Goal: Task Accomplishment & Management: Complete application form

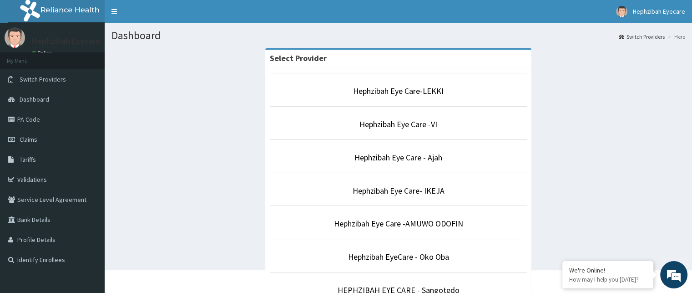
click at [398, 98] on li "Hephzibah Eye Care-LEKKI" at bounding box center [398, 90] width 257 height 34
click at [364, 94] on link "Hephzibah Eye Care-LEKKI" at bounding box center [398, 91] width 91 height 10
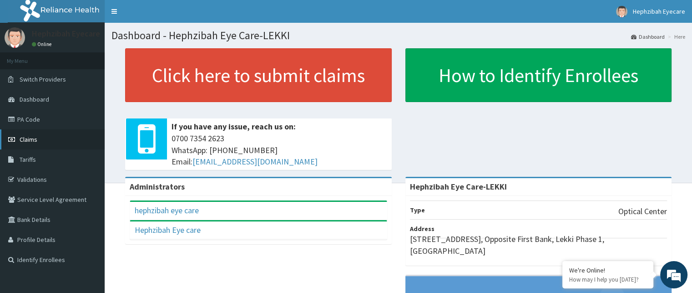
click at [27, 143] on link "Claims" at bounding box center [52, 139] width 105 height 20
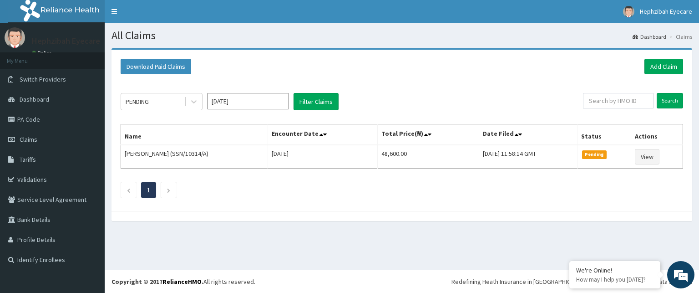
click at [254, 97] on input "[DATE]" at bounding box center [248, 101] width 82 height 16
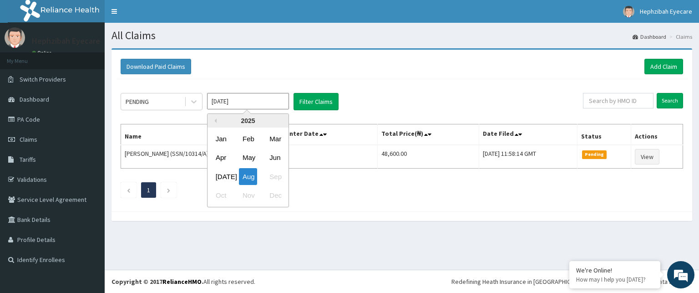
click at [231, 177] on div "Jul Aug Sep" at bounding box center [247, 176] width 81 height 19
click at [220, 178] on div "Jul" at bounding box center [221, 176] width 18 height 17
type input "Jul 2025"
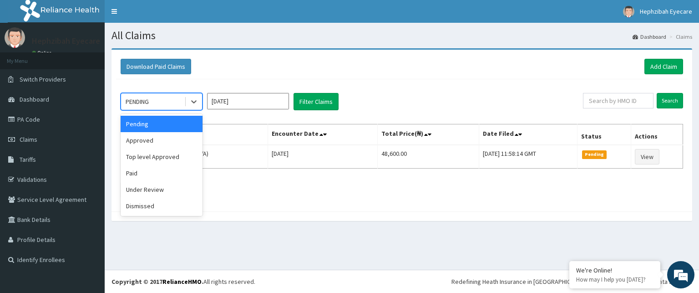
click at [183, 104] on div "PENDING" at bounding box center [152, 101] width 63 height 15
click at [182, 182] on div "Under Review" at bounding box center [162, 189] width 82 height 16
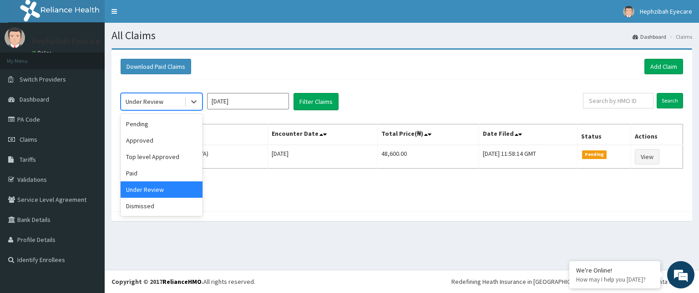
click at [141, 94] on div "Under Review" at bounding box center [152, 101] width 63 height 15
click at [164, 140] on div "Approved" at bounding box center [162, 140] width 82 height 16
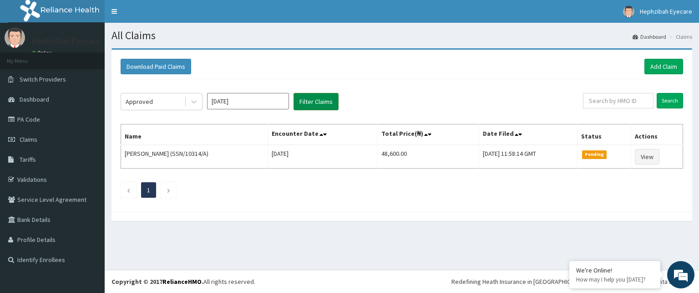
click at [312, 108] on button "Filter Claims" at bounding box center [315, 101] width 45 height 17
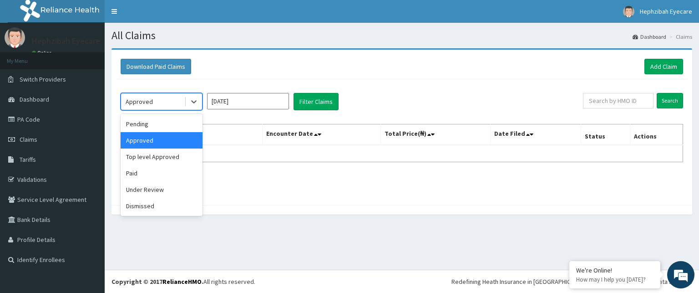
click at [167, 97] on div "Approved" at bounding box center [152, 101] width 63 height 15
click at [162, 155] on div "Top level Approved" at bounding box center [162, 156] width 82 height 16
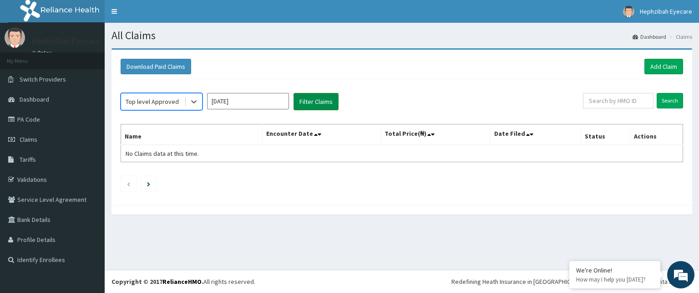
click at [305, 107] on button "Filter Claims" at bounding box center [315, 101] width 45 height 17
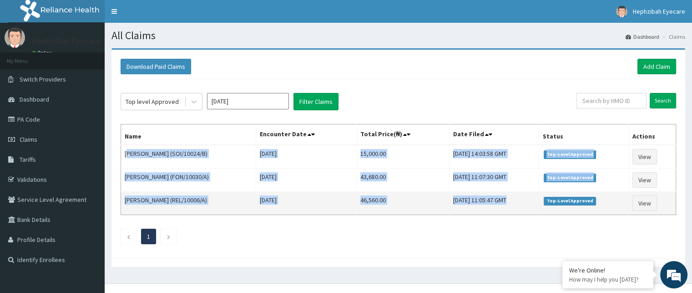
drag, startPoint x: 126, startPoint y: 151, endPoint x: 553, endPoint y: 199, distance: 429.4
click at [553, 199] on tbody "Tochi Horsfall (SOI/10024/B) Thu Jul 17 2025 15,000.00 Mon, 04 Aug 2025 14:03:5…" at bounding box center [398, 180] width 555 height 70
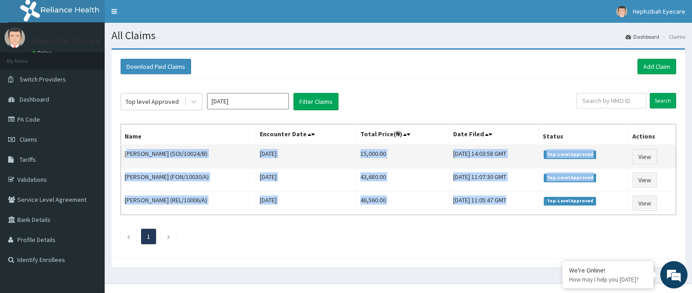
copy tbody "ochi Horsfall (SOI/10024/B) Thu Jul 17 2025 15,000.00 Mon, 04 Aug 2025 14:03:58…"
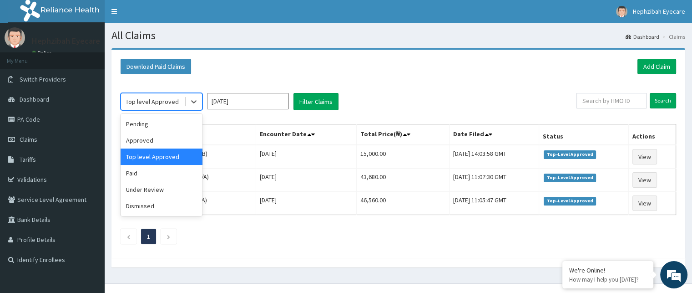
click at [153, 97] on div "Top level Approved" at bounding box center [152, 101] width 53 height 9
click at [143, 190] on div "Under Review" at bounding box center [162, 189] width 82 height 16
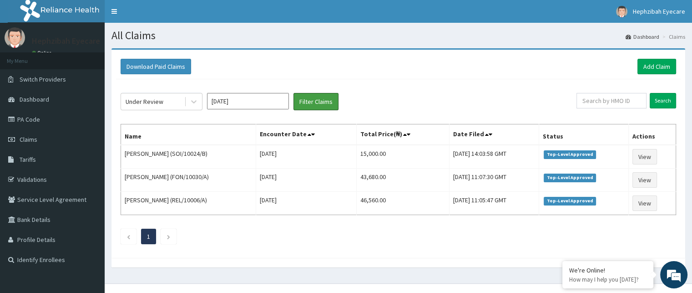
drag, startPoint x: 313, startPoint y: 98, endPoint x: 312, endPoint y: 71, distance: 26.9
click at [311, 85] on div "Under Review Jul 2025 Filter Claims Search Name Encounter Date Total Price(₦) D…" at bounding box center [398, 166] width 565 height 174
click at [325, 101] on button "Filter Claims" at bounding box center [315, 101] width 45 height 17
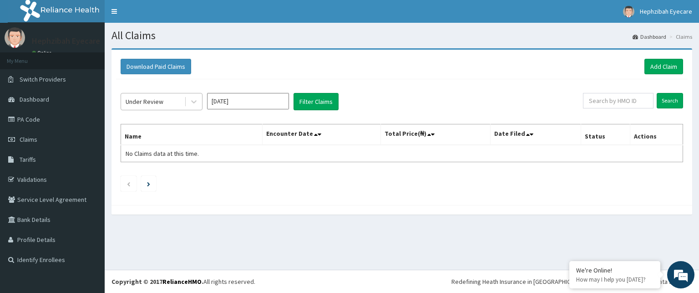
click at [161, 102] on div "Under Review" at bounding box center [145, 101] width 38 height 9
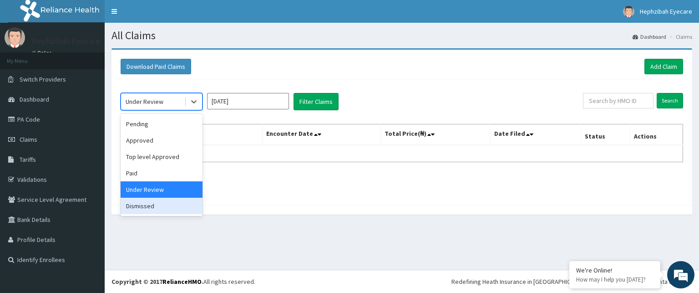
click at [145, 207] on div "Dismissed" at bounding box center [162, 205] width 82 height 16
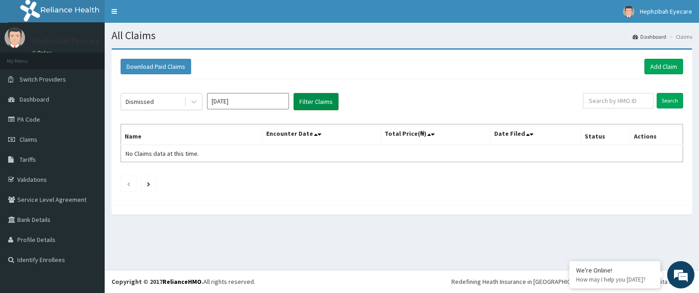
click at [318, 99] on button "Filter Claims" at bounding box center [315, 101] width 45 height 17
click at [311, 98] on button "Filter Claims" at bounding box center [315, 101] width 45 height 17
click at [654, 67] on link "Add Claim" at bounding box center [663, 66] width 39 height 15
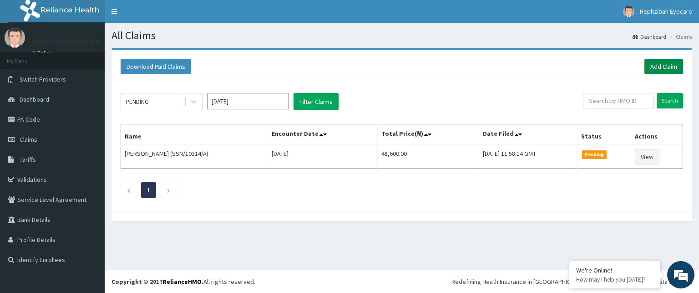
click at [661, 63] on link "Add Claim" at bounding box center [663, 66] width 39 height 15
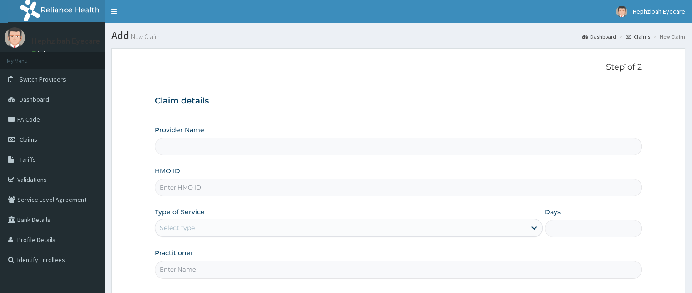
click at [245, 146] on input "Provider Name" at bounding box center [398, 146] width 487 height 18
type input "Hephzibah Eye Care-LEKKI"
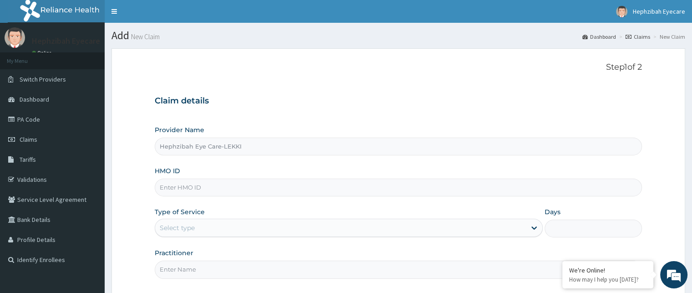
click at [249, 190] on input "HMO ID" at bounding box center [398, 187] width 487 height 18
type input "c"
type input "CPS/10397/A"
click at [191, 231] on div "Select type" at bounding box center [177, 227] width 35 height 9
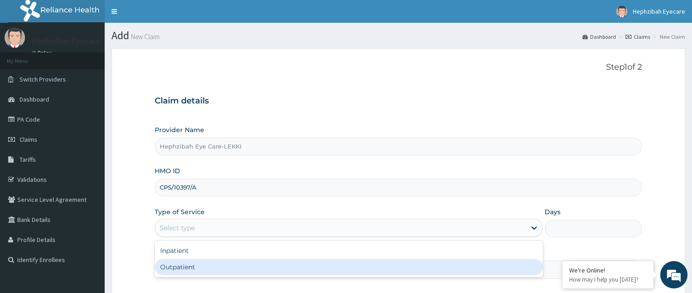
click at [186, 269] on div "Outpatient" at bounding box center [349, 266] width 388 height 16
type input "1"
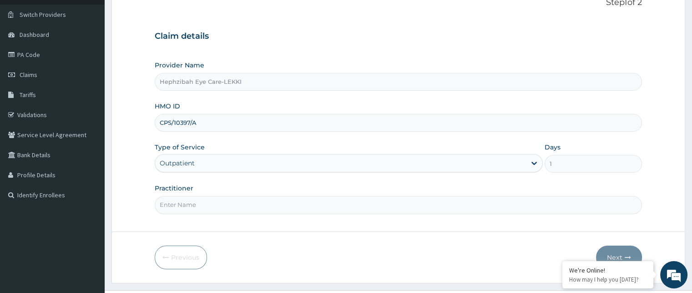
scroll to position [85, 0]
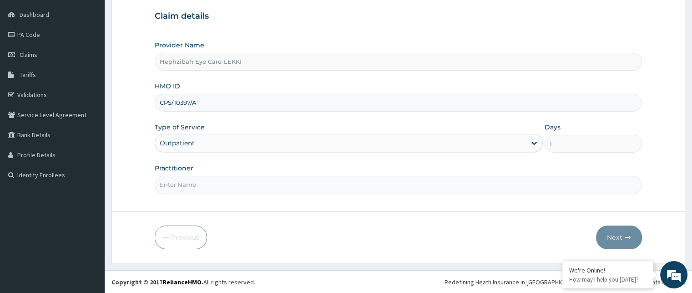
click at [194, 185] on input "Practitioner" at bounding box center [398, 185] width 487 height 18
type input "DR AGNES"
drag, startPoint x: 504, startPoint y: 110, endPoint x: 295, endPoint y: -69, distance: 274.9
click at [609, 236] on button "Next" at bounding box center [619, 237] width 46 height 24
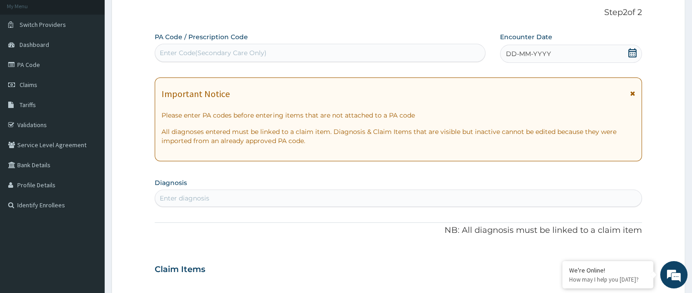
scroll to position [39, 0]
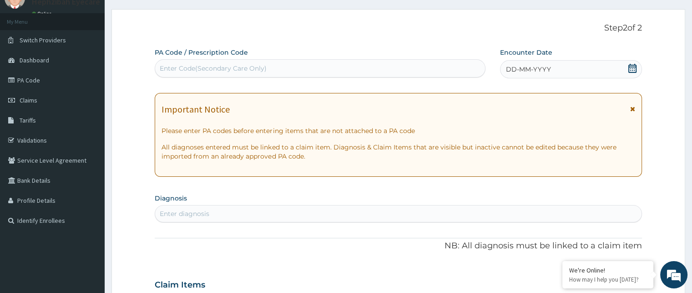
click at [278, 64] on div "Enter Code(Secondary Care Only)" at bounding box center [320, 68] width 330 height 15
paste input "PA/4DBBD0"
type input "PA/4DBBD0"
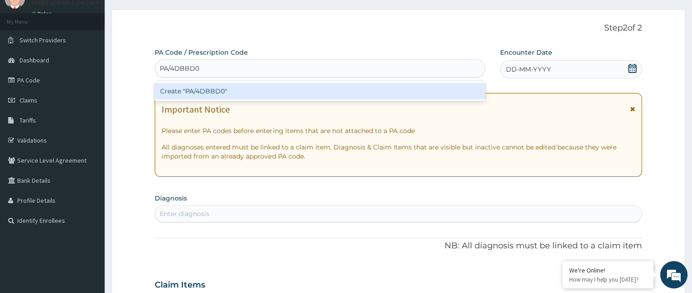
click at [232, 91] on div "Create "PA/4DBBD0"" at bounding box center [320, 91] width 331 height 16
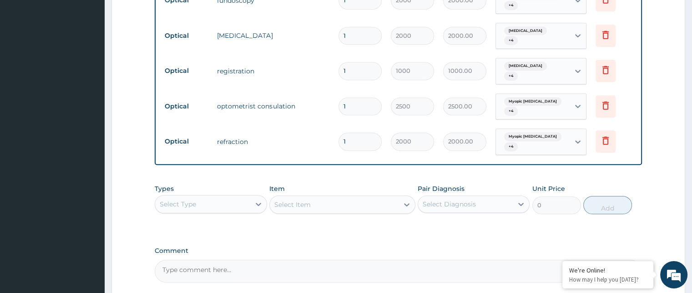
scroll to position [560, 0]
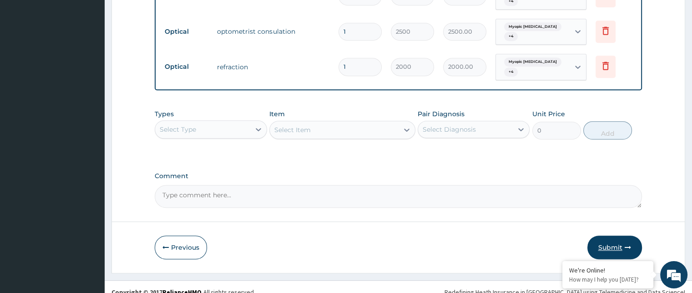
click at [597, 235] on button "Submit" at bounding box center [614, 247] width 55 height 24
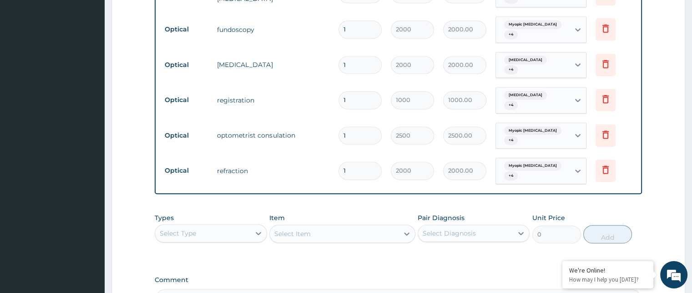
scroll to position [424, 0]
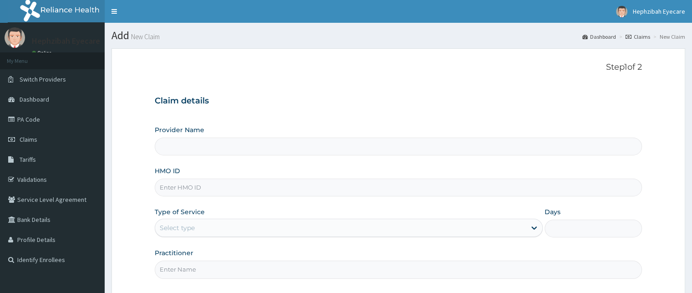
type input "Hephzibah Eye Care-LEKKI"
click at [207, 143] on input "Hephzibah Eye Care-LEKKI" at bounding box center [398, 146] width 487 height 18
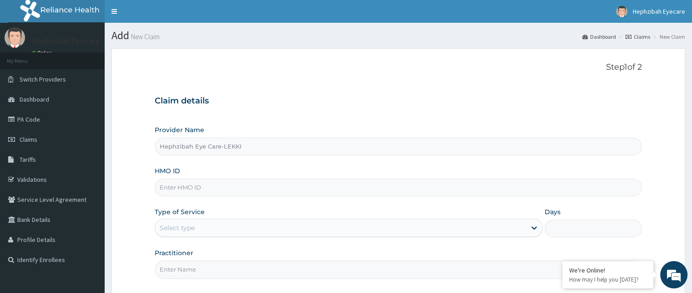
click at [187, 191] on input "HMO ID" at bounding box center [398, 187] width 487 height 18
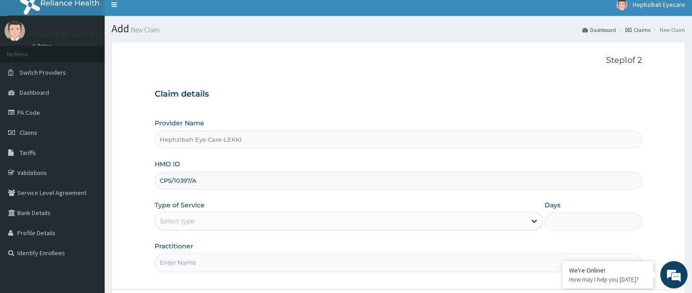
scroll to position [85, 0]
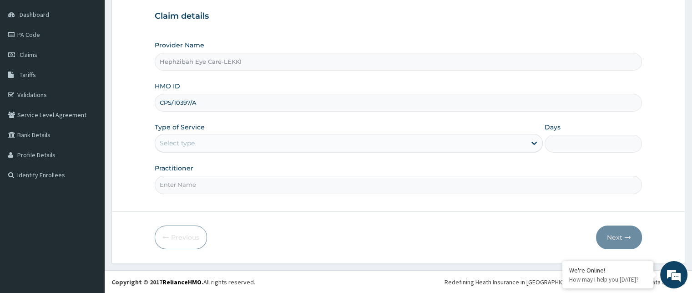
type input "CPS/10397/A"
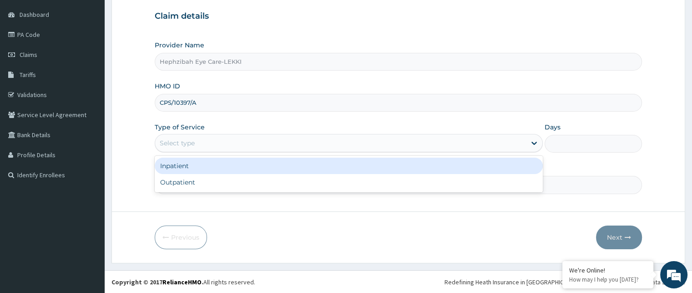
click at [233, 143] on div "Select type" at bounding box center [340, 143] width 371 height 15
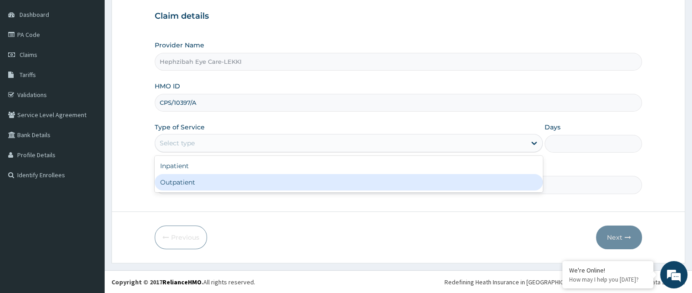
click at [223, 182] on div "Outpatient" at bounding box center [349, 182] width 388 height 16
type input "1"
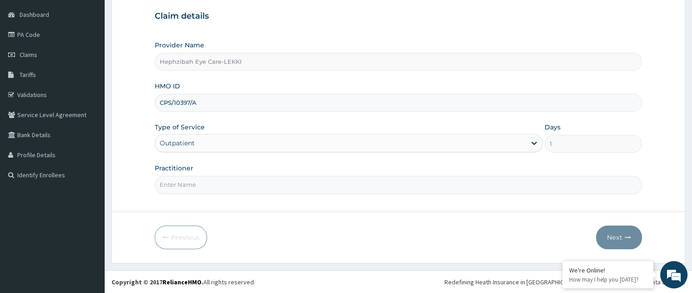
click at [221, 178] on input "Practitioner" at bounding box center [398, 185] width 487 height 18
type input "DR AGNES"
click at [615, 236] on button "Next" at bounding box center [619, 237] width 46 height 24
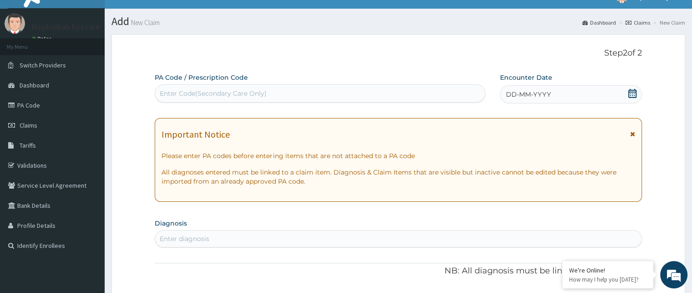
scroll to position [0, 0]
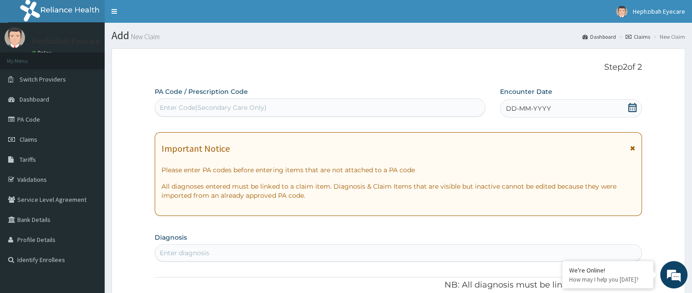
click at [207, 99] on div "Enter Code(Secondary Care Only)" at bounding box center [320, 107] width 331 height 18
type input "PA/C2AAA0"
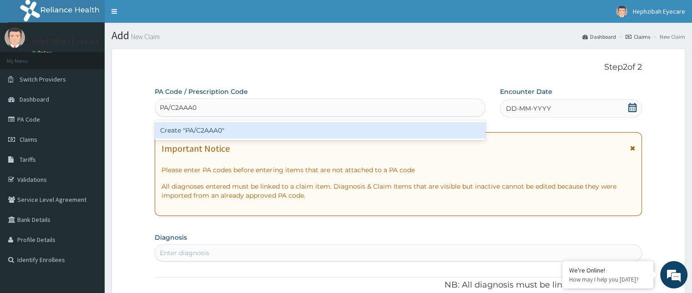
click at [253, 125] on div "Create "PA/C2AAA0"" at bounding box center [320, 130] width 331 height 16
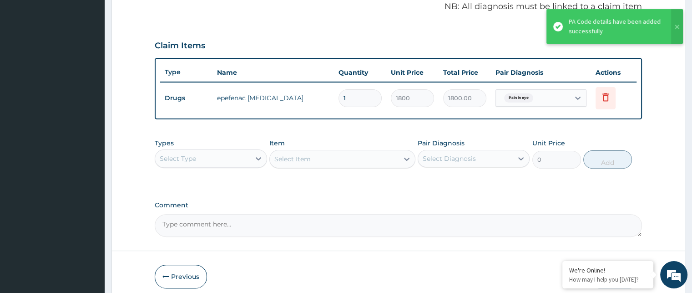
scroll to position [318, 0]
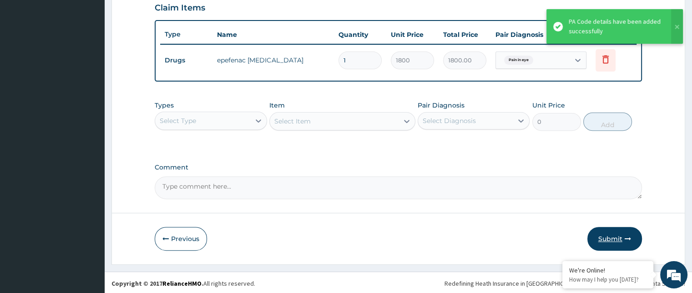
click at [608, 230] on button "Submit" at bounding box center [614, 239] width 55 height 24
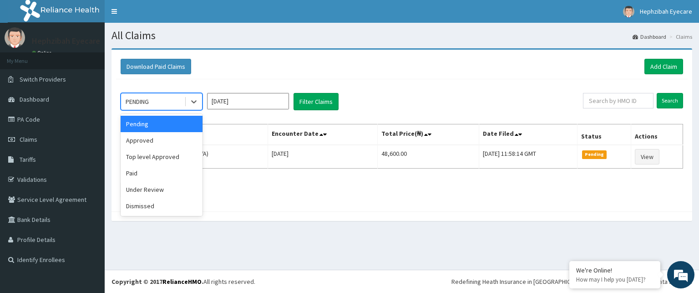
click at [155, 105] on div "PENDING" at bounding box center [152, 101] width 63 height 15
click at [146, 165] on div "Paid" at bounding box center [162, 173] width 82 height 16
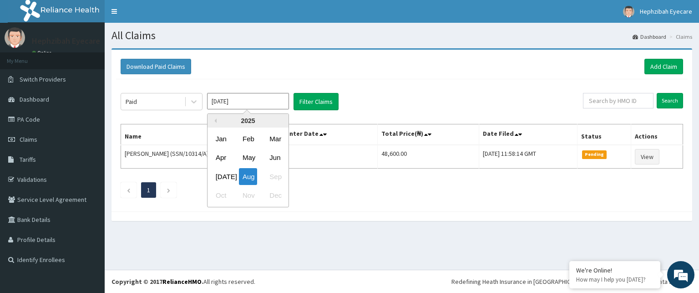
click at [235, 100] on input "Aug 2025" at bounding box center [248, 101] width 82 height 16
click at [225, 173] on div "Jul" at bounding box center [221, 176] width 18 height 17
type input "Jul 2025"
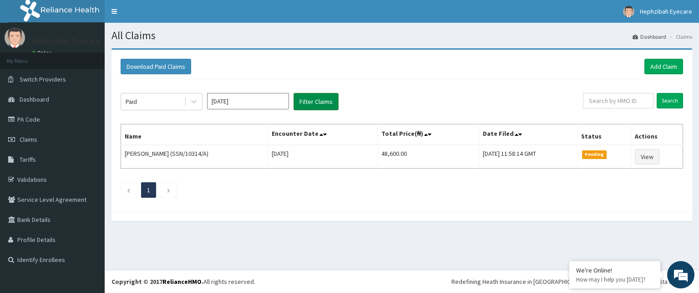
click at [319, 105] on button "Filter Claims" at bounding box center [315, 101] width 45 height 17
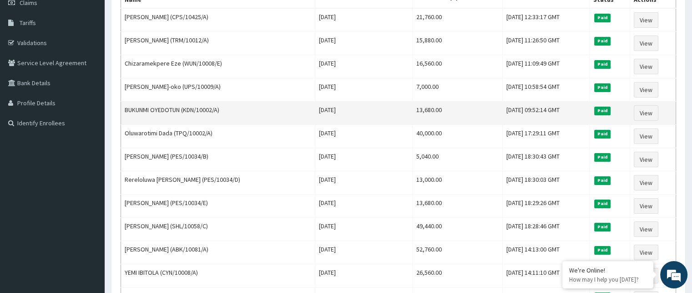
scroll to position [273, 0]
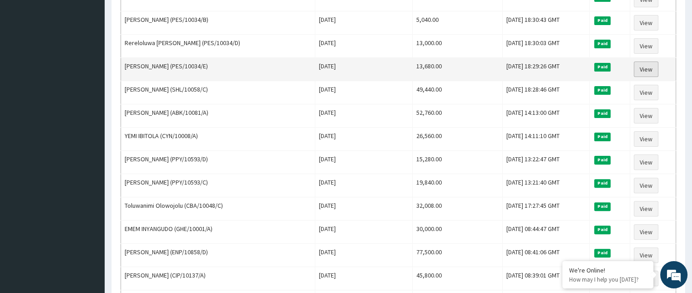
click at [639, 65] on link "View" at bounding box center [646, 68] width 25 height 15
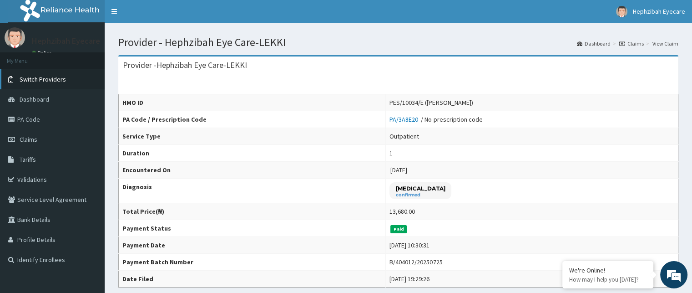
click at [49, 79] on span "Switch Providers" at bounding box center [43, 79] width 46 height 8
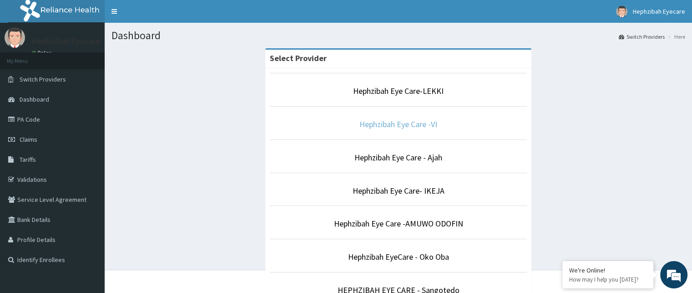
click at [388, 127] on link "Hephzibah Eye Care -VI" at bounding box center [398, 124] width 78 height 10
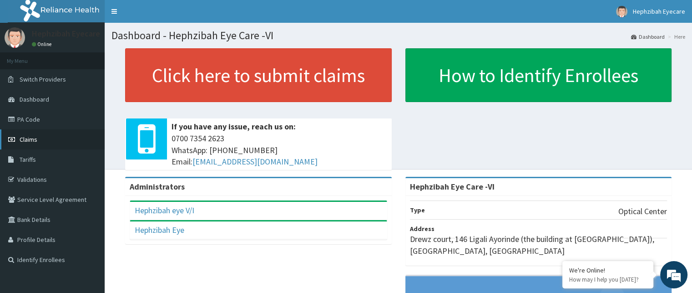
click at [44, 137] on link "Claims" at bounding box center [52, 139] width 105 height 20
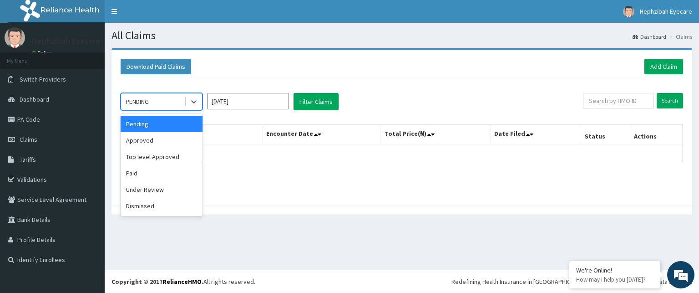
click at [167, 102] on div "PENDING" at bounding box center [152, 101] width 63 height 15
